Goal: Task Accomplishment & Management: Use online tool/utility

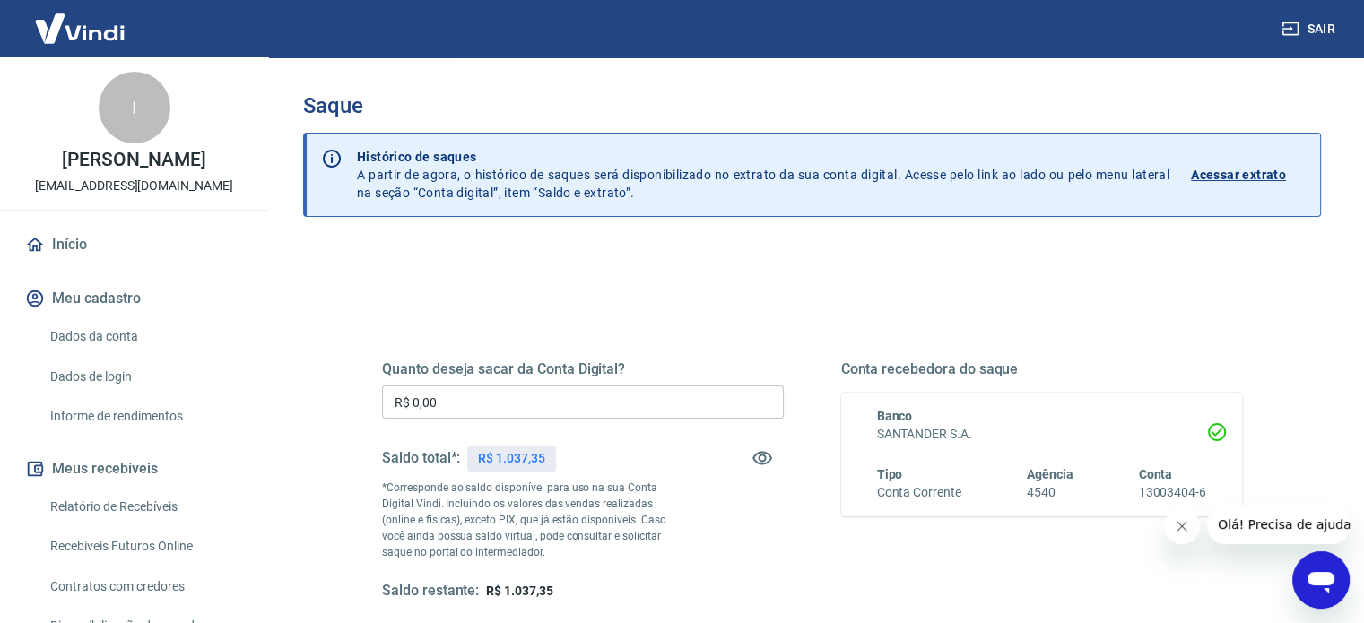
click at [524, 462] on p "R$ 1.037,35" at bounding box center [511, 458] width 66 height 19
copy p "1.037,35"
drag, startPoint x: 525, startPoint y: 406, endPoint x: 399, endPoint y: 404, distance: 125.6
click at [382, 411] on input "R$ 0,00" at bounding box center [583, 402] width 402 height 33
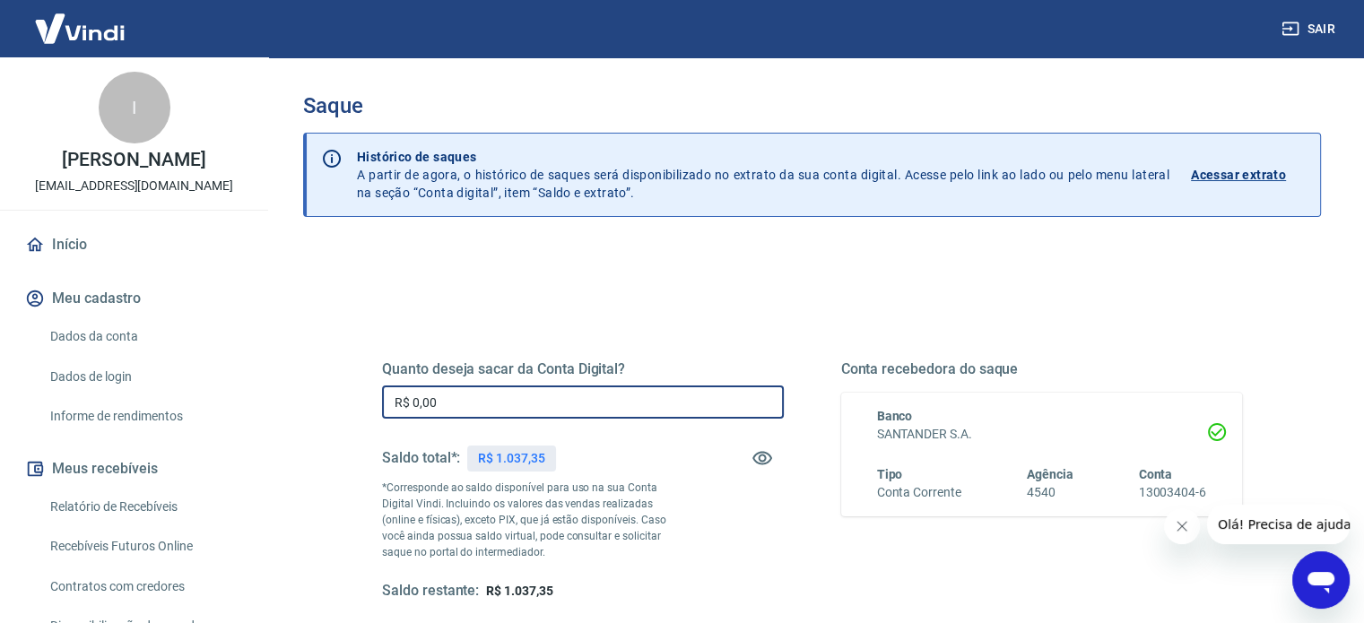
paste input "1.037,35"
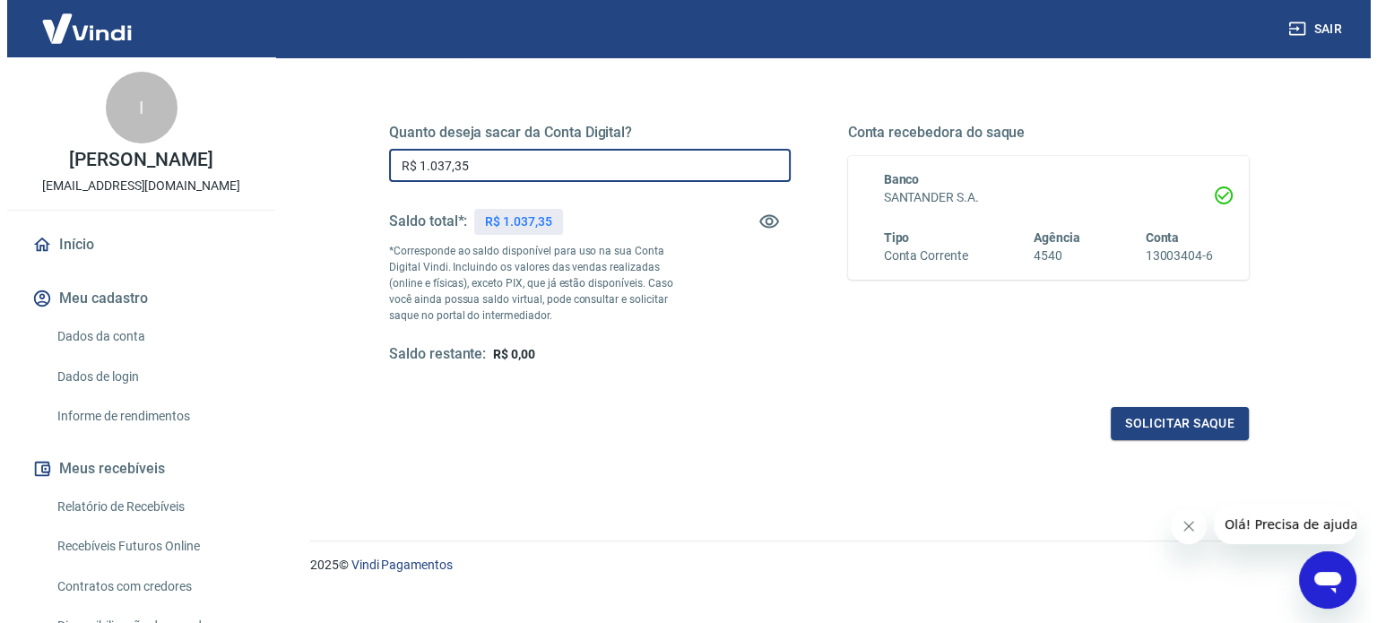
scroll to position [262, 0]
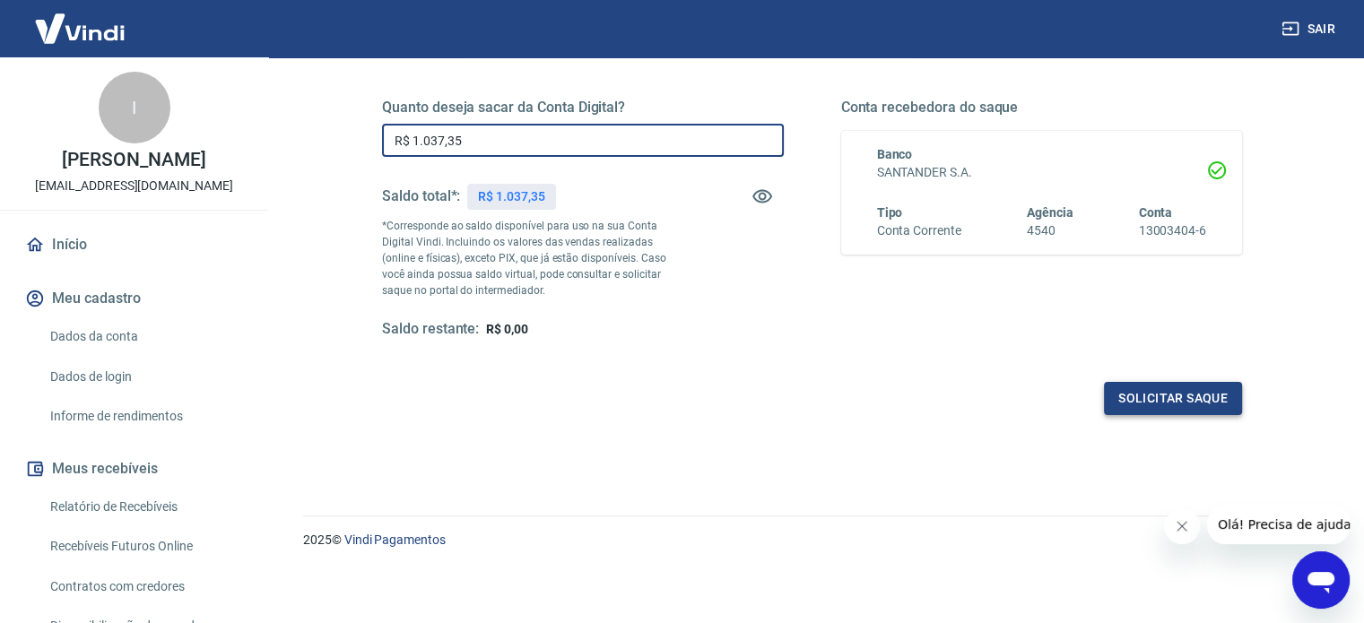
type input "R$ 1.037,35"
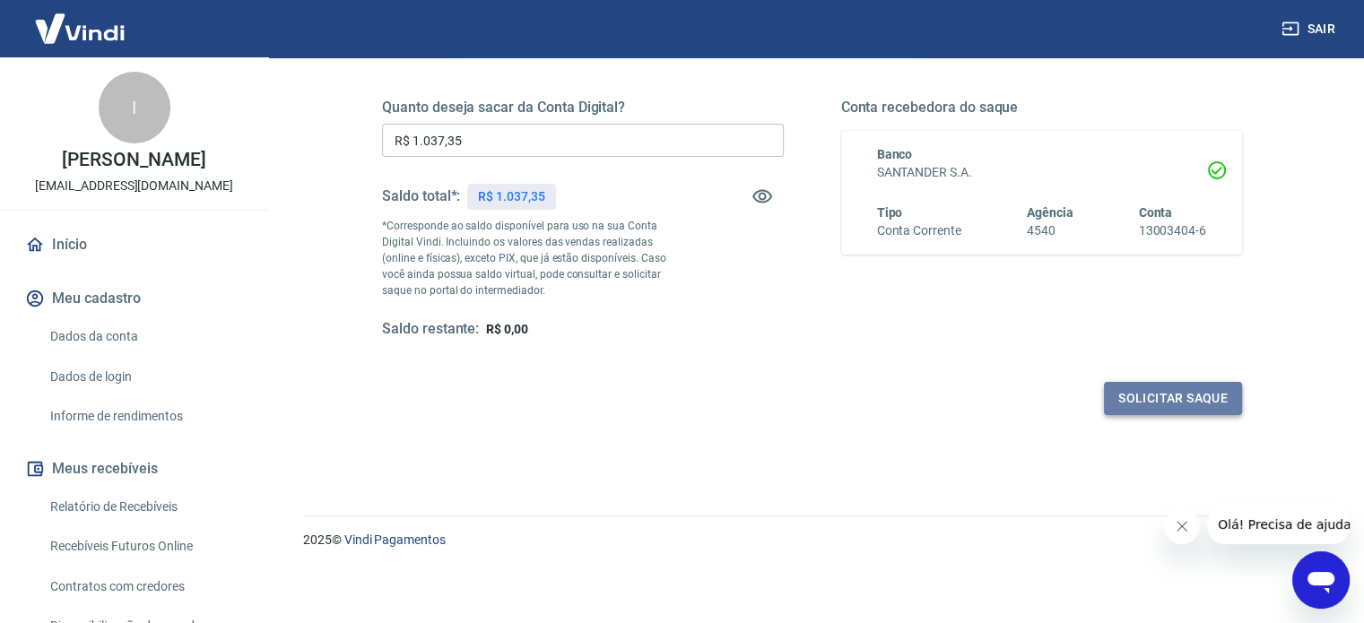
click at [1205, 384] on button "Solicitar saque" at bounding box center [1173, 398] width 138 height 33
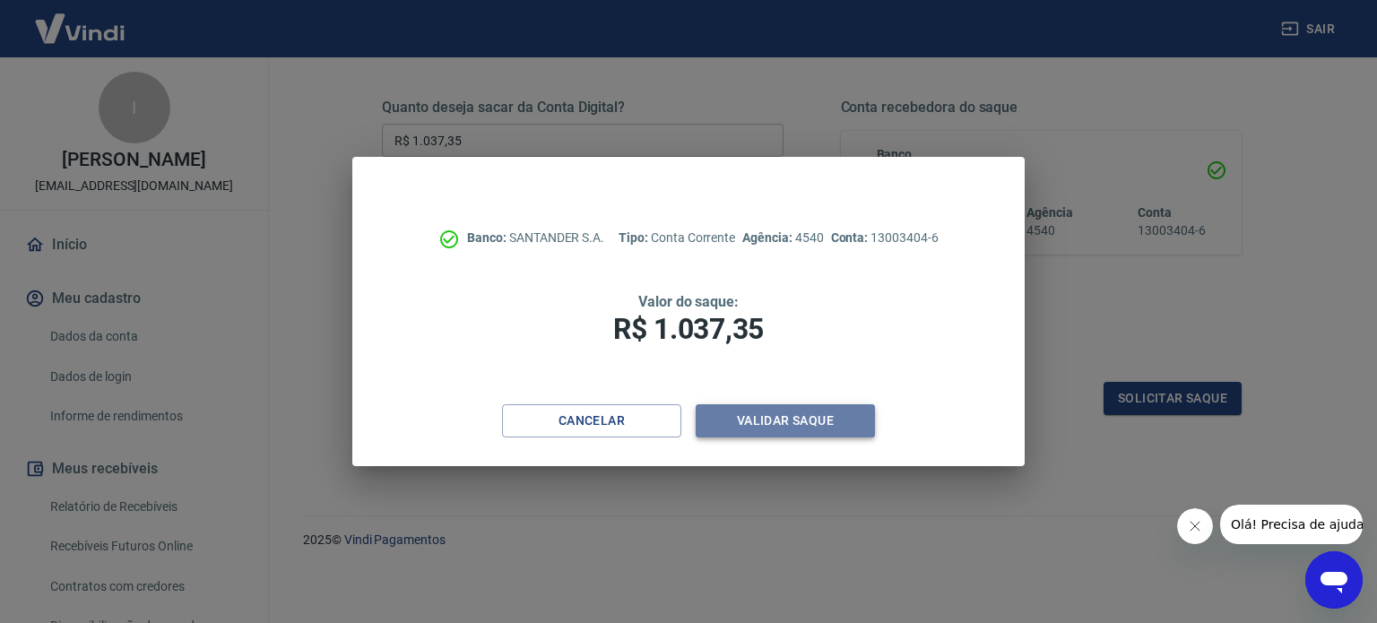
click at [800, 418] on button "Validar saque" at bounding box center [785, 420] width 179 height 33
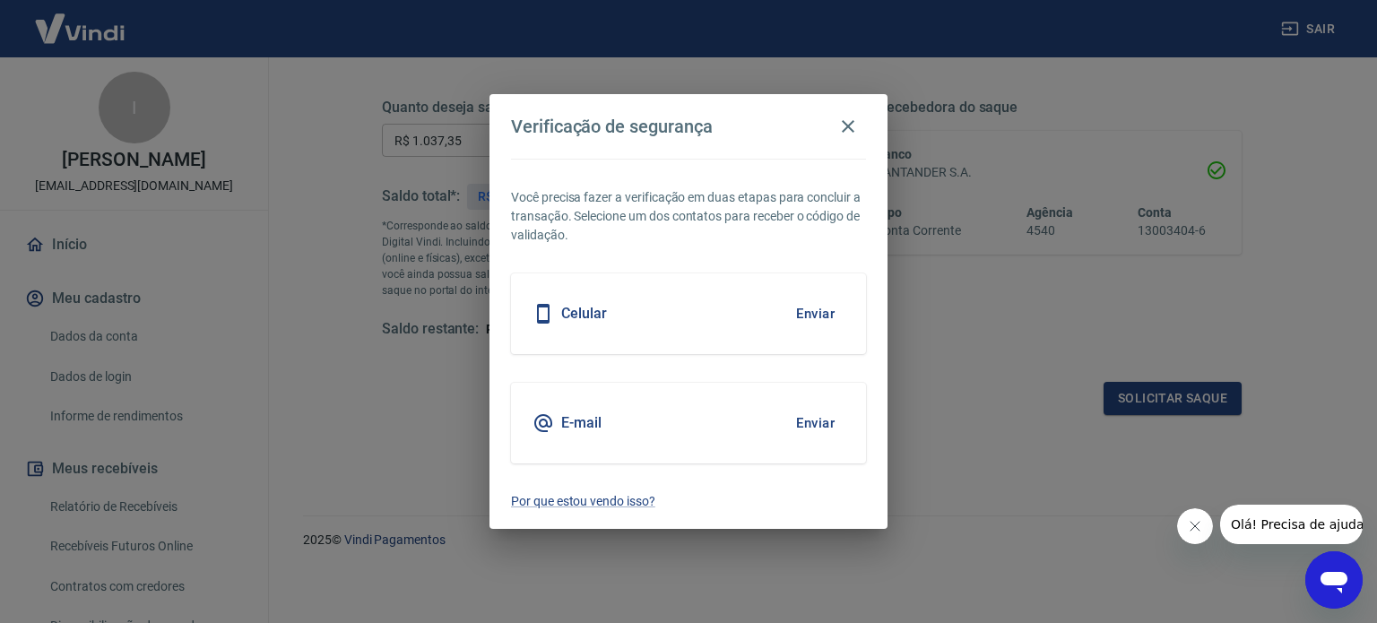
click at [814, 308] on button "Enviar" at bounding box center [815, 314] width 58 height 38
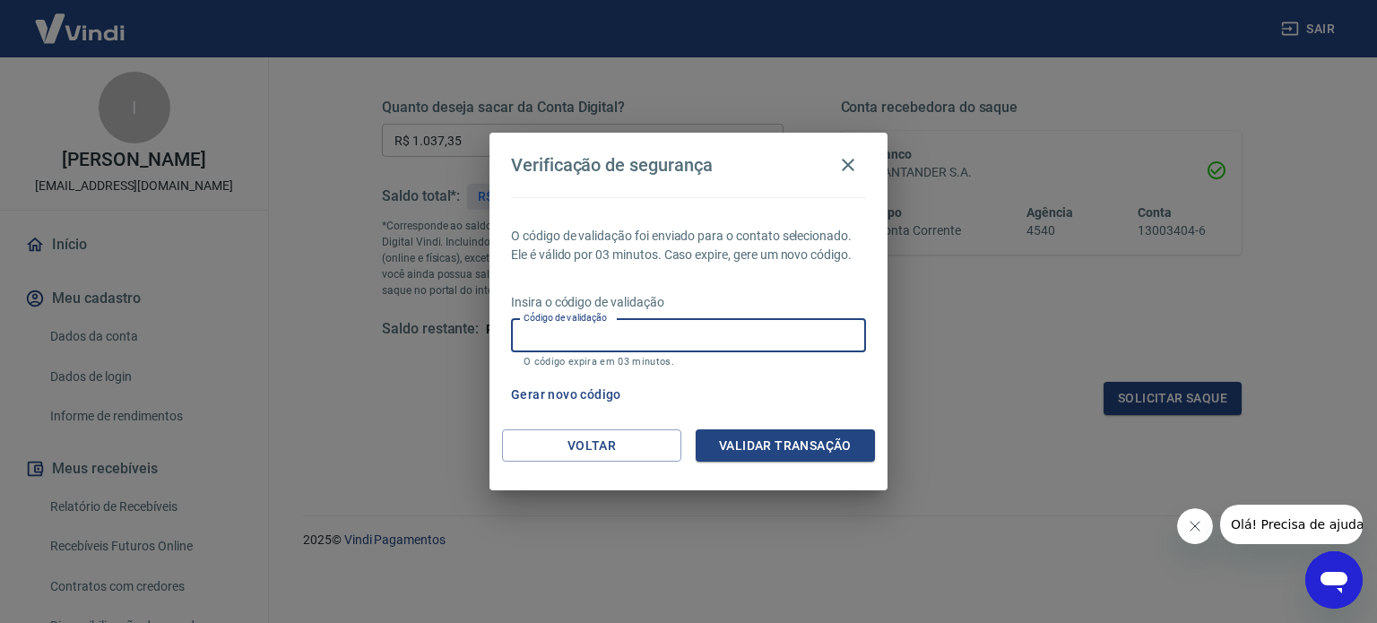
click at [656, 334] on input "Código de validação" at bounding box center [688, 335] width 355 height 33
type input "373023"
click at [825, 435] on button "Validar transação" at bounding box center [785, 446] width 179 height 33
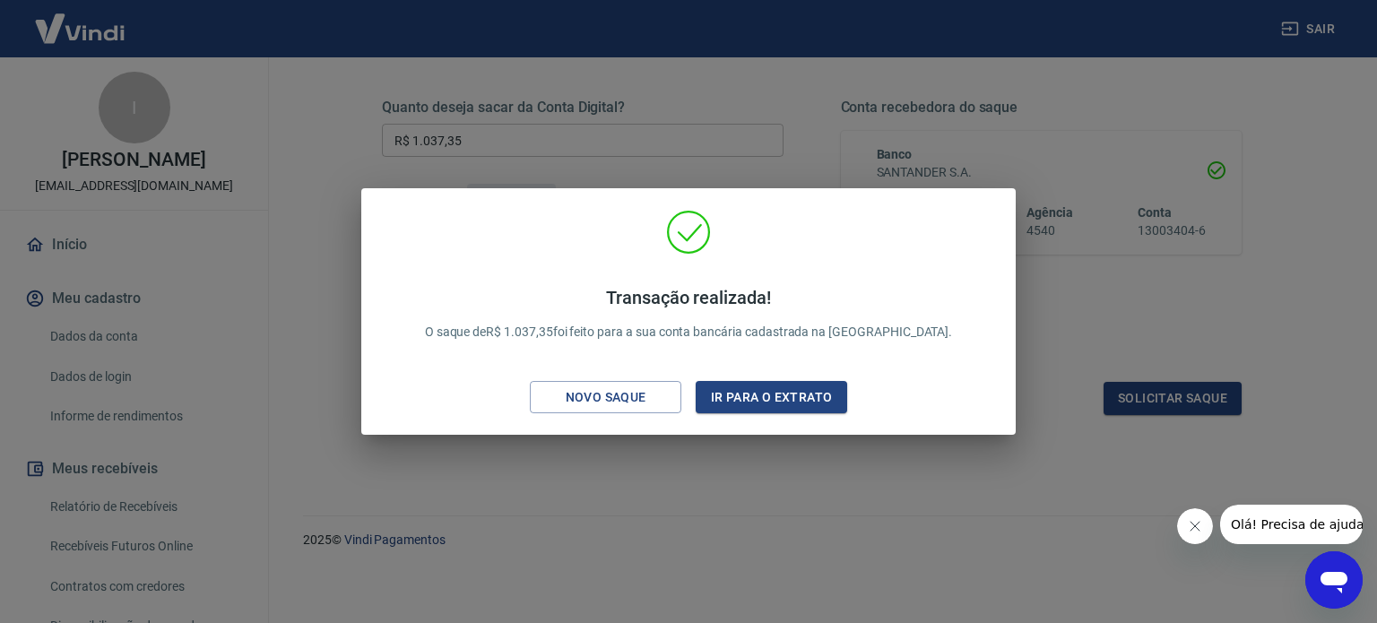
click at [821, 480] on div "Transação realizada! O saque de R$ 1.037,35 foi feito para a sua conta bancária…" at bounding box center [688, 311] width 1377 height 623
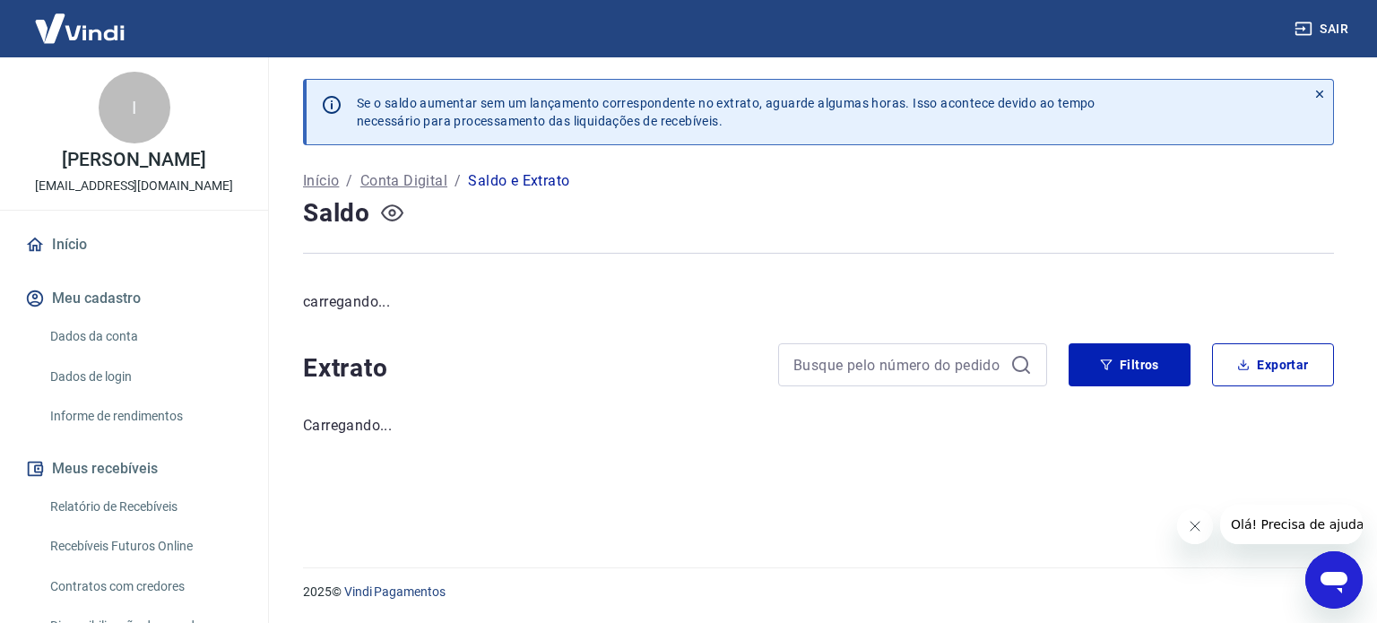
click at [389, 206] on icon "button" at bounding box center [392, 212] width 22 height 17
